Goal: Task Accomplishment & Management: Manage account settings

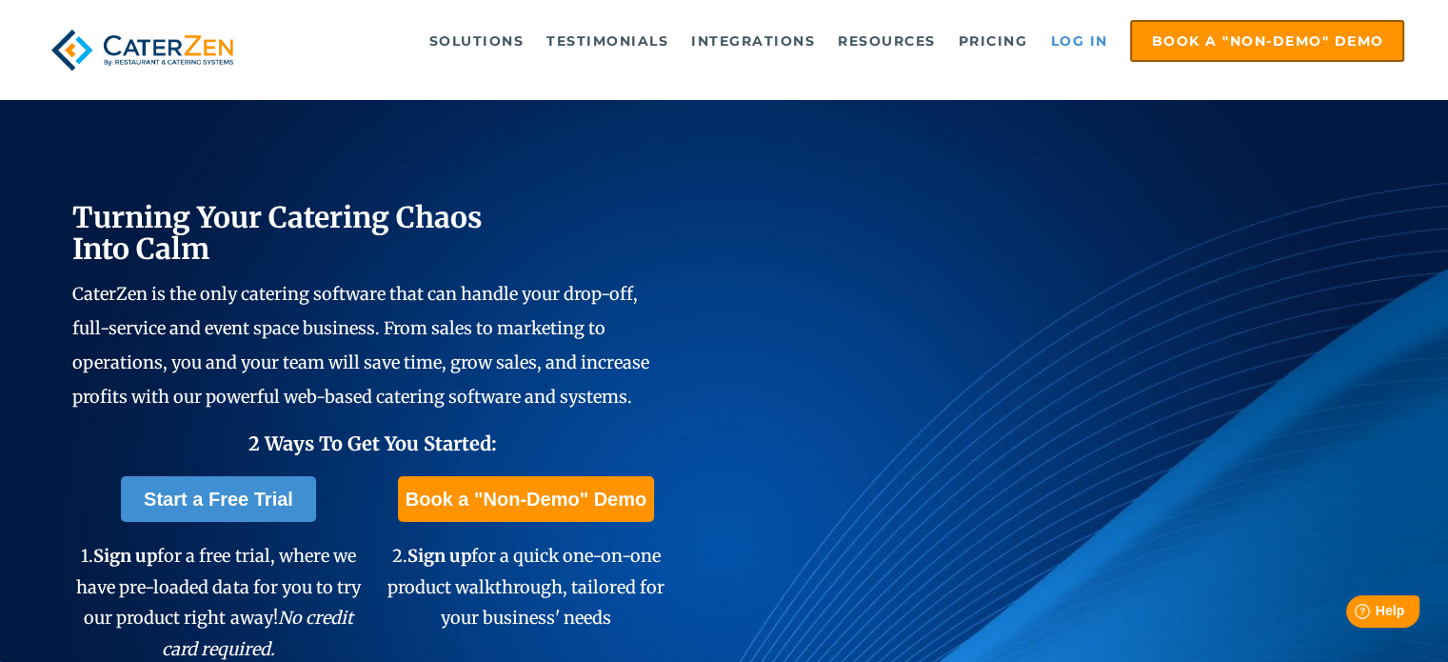
click at [1048, 43] on link "Log in" at bounding box center [1079, 41] width 76 height 38
click at [1059, 31] on link "Log in" at bounding box center [1079, 41] width 76 height 38
click at [1063, 40] on link "Log in" at bounding box center [1079, 41] width 76 height 38
